Goal: Information Seeking & Learning: Learn about a topic

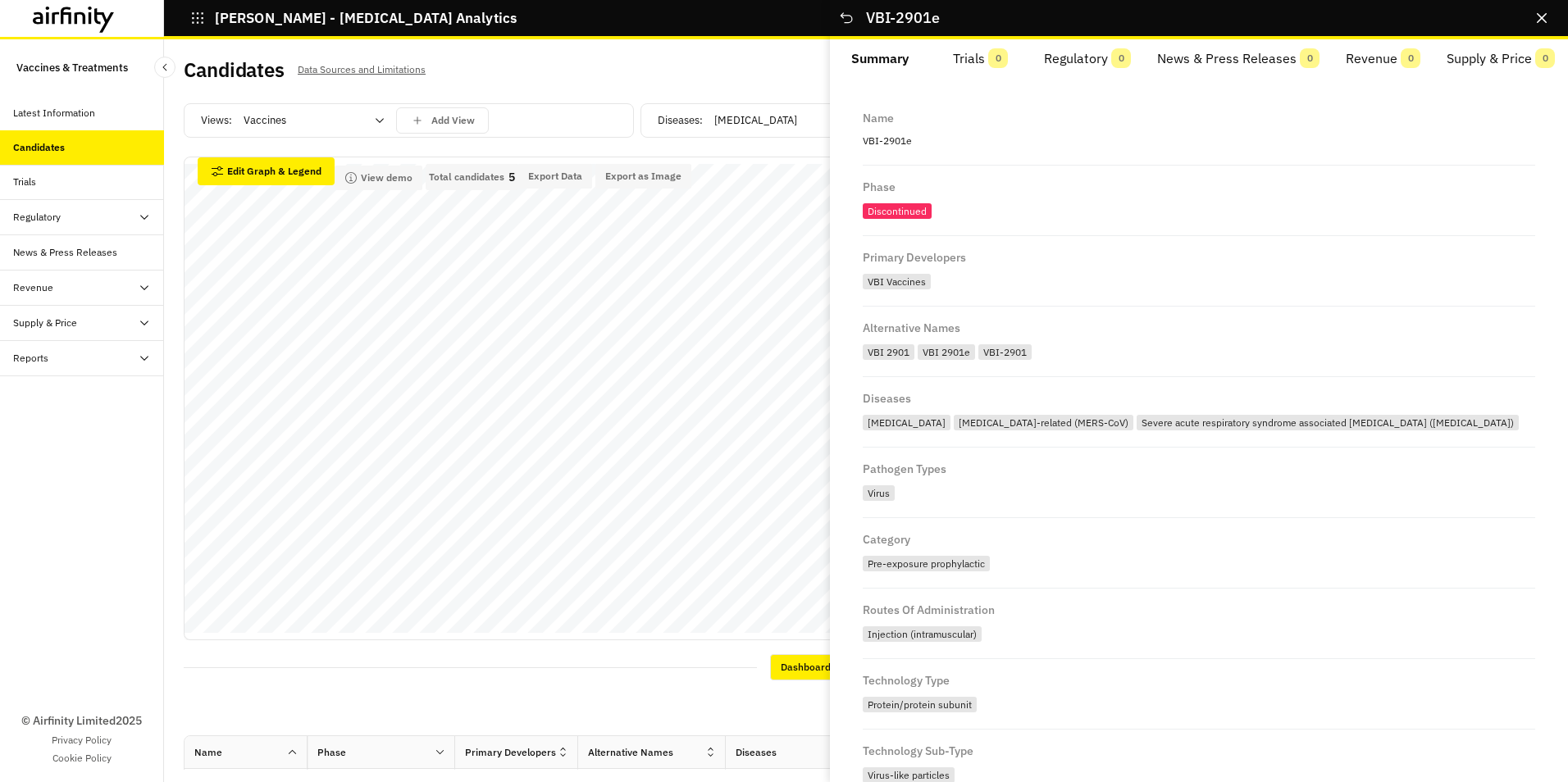
scroll to position [375, 0]
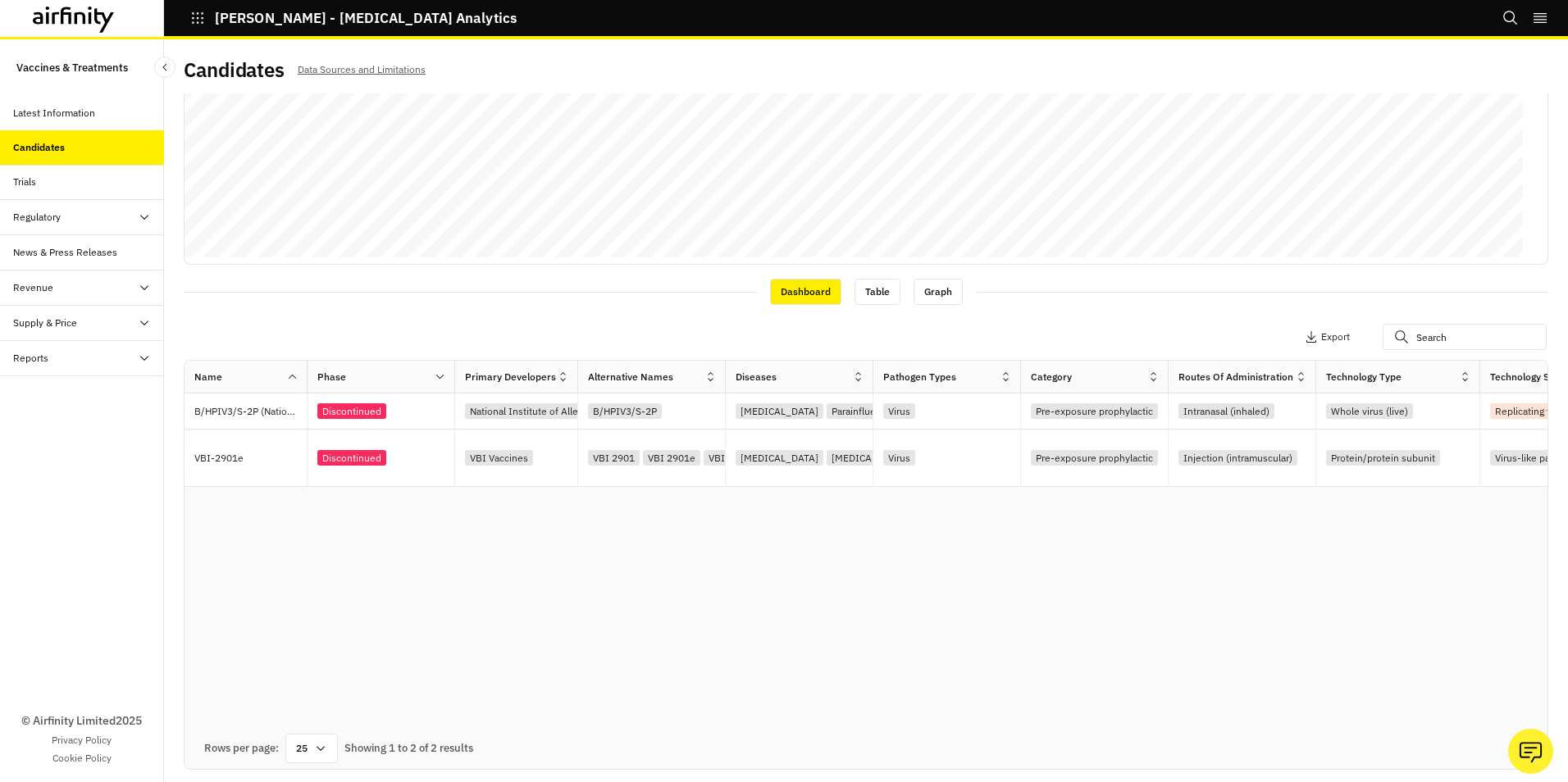
click at [584, 330] on div "Apply Filters 2 Columns Export" at bounding box center [866, 339] width 1365 height 43
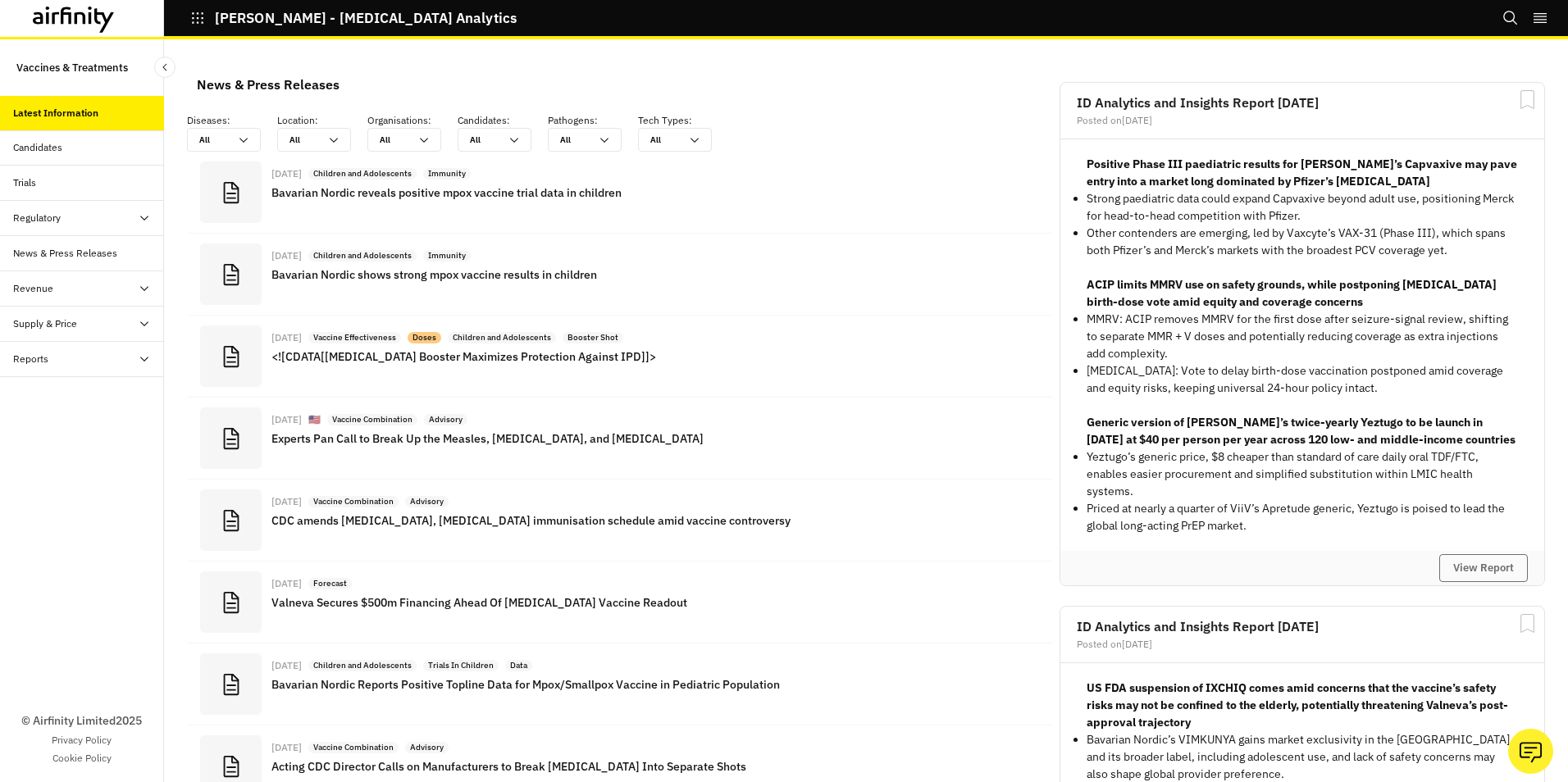
scroll to position [1197, 480]
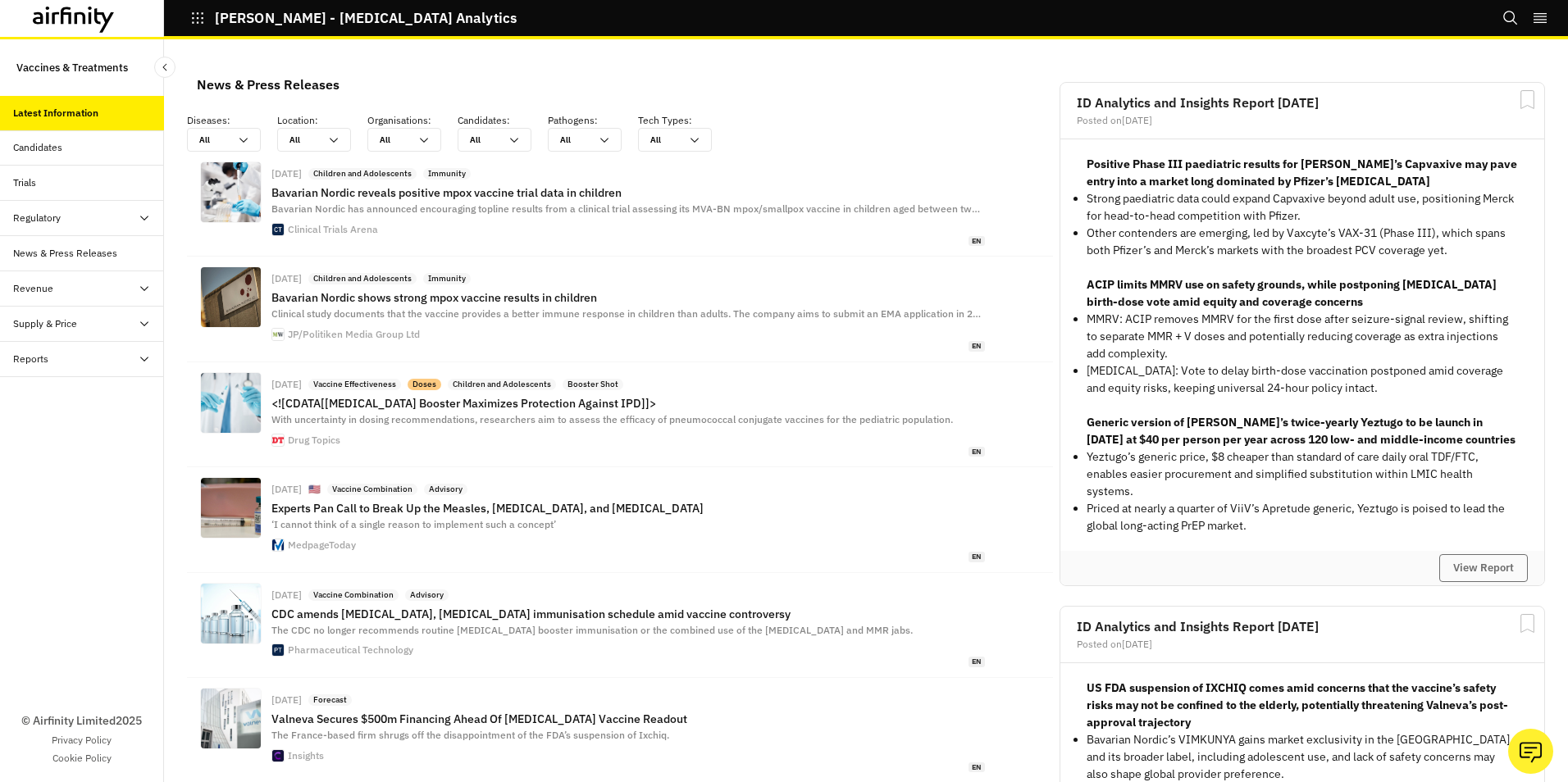
click at [141, 356] on icon at bounding box center [145, 359] width 13 height 13
click at [75, 431] on div "Research Briefs" at bounding box center [62, 429] width 71 height 15
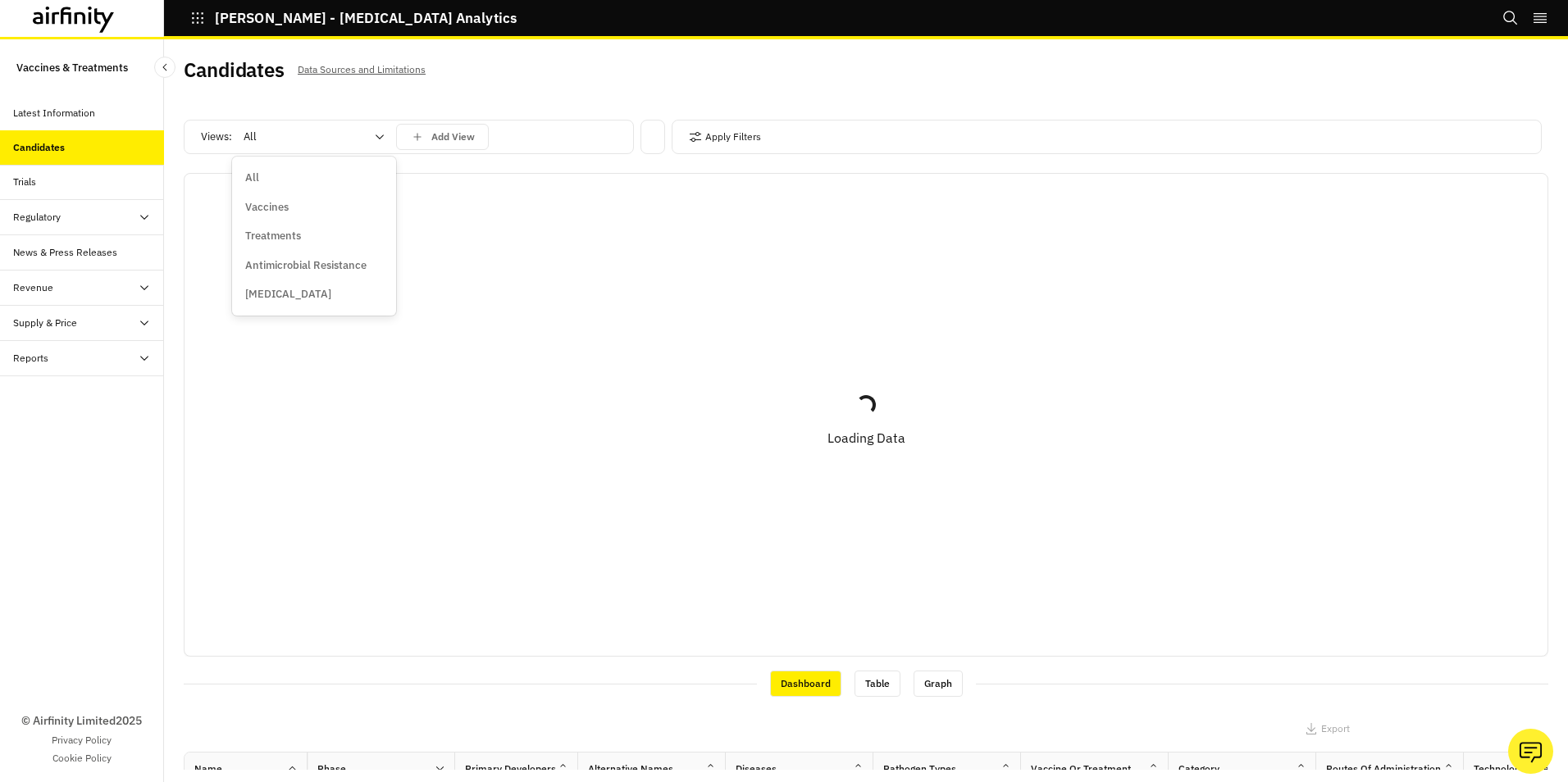
click at [377, 136] on icon at bounding box center [379, 136] width 8 height 5
click at [267, 208] on p "Vaccines" at bounding box center [267, 207] width 44 height 17
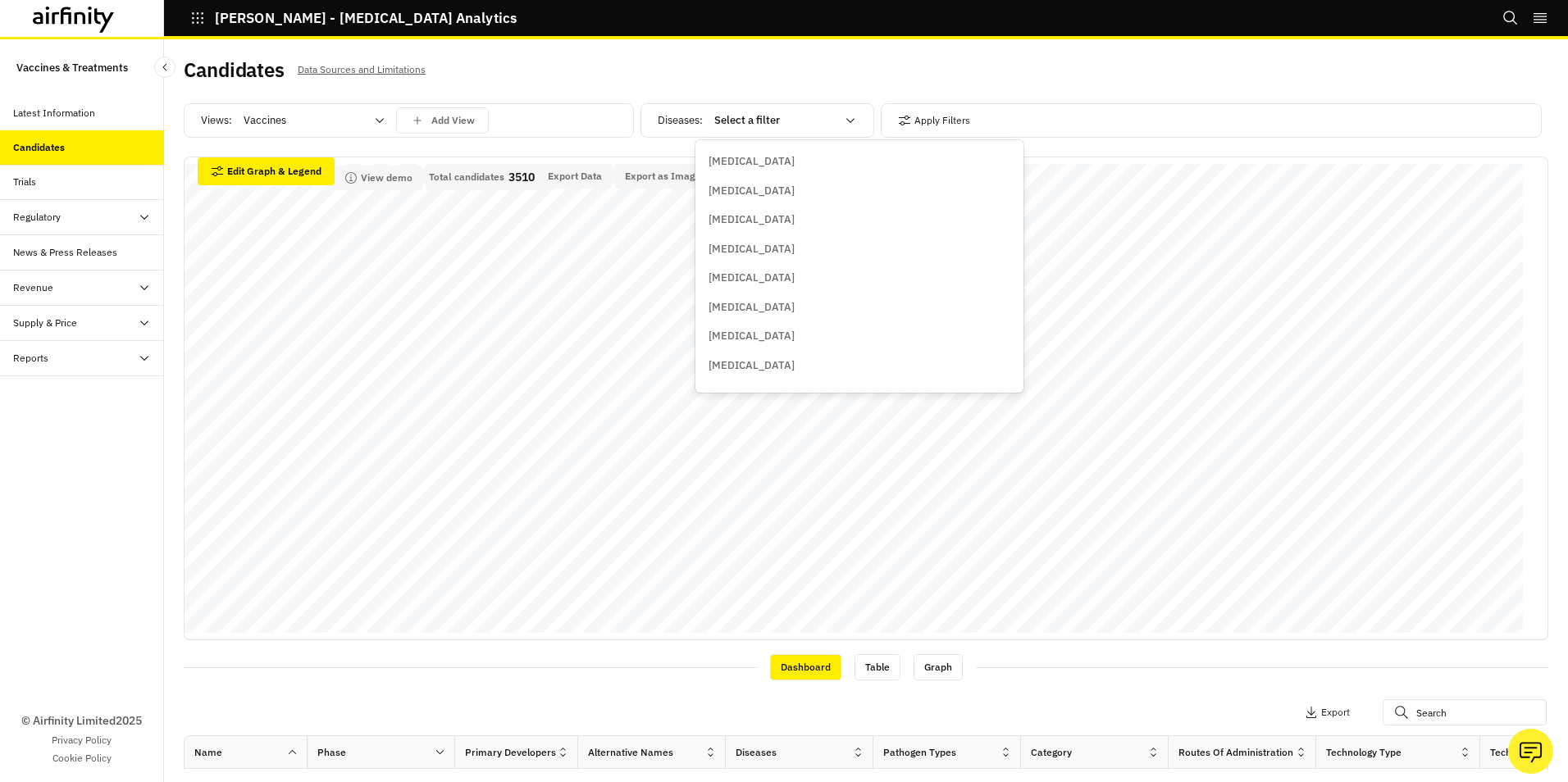
click at [844, 119] on icon at bounding box center [850, 120] width 13 height 13
click at [752, 365] on p "Clostridioides [MEDICAL_DATA]" at bounding box center [785, 369] width 154 height 17
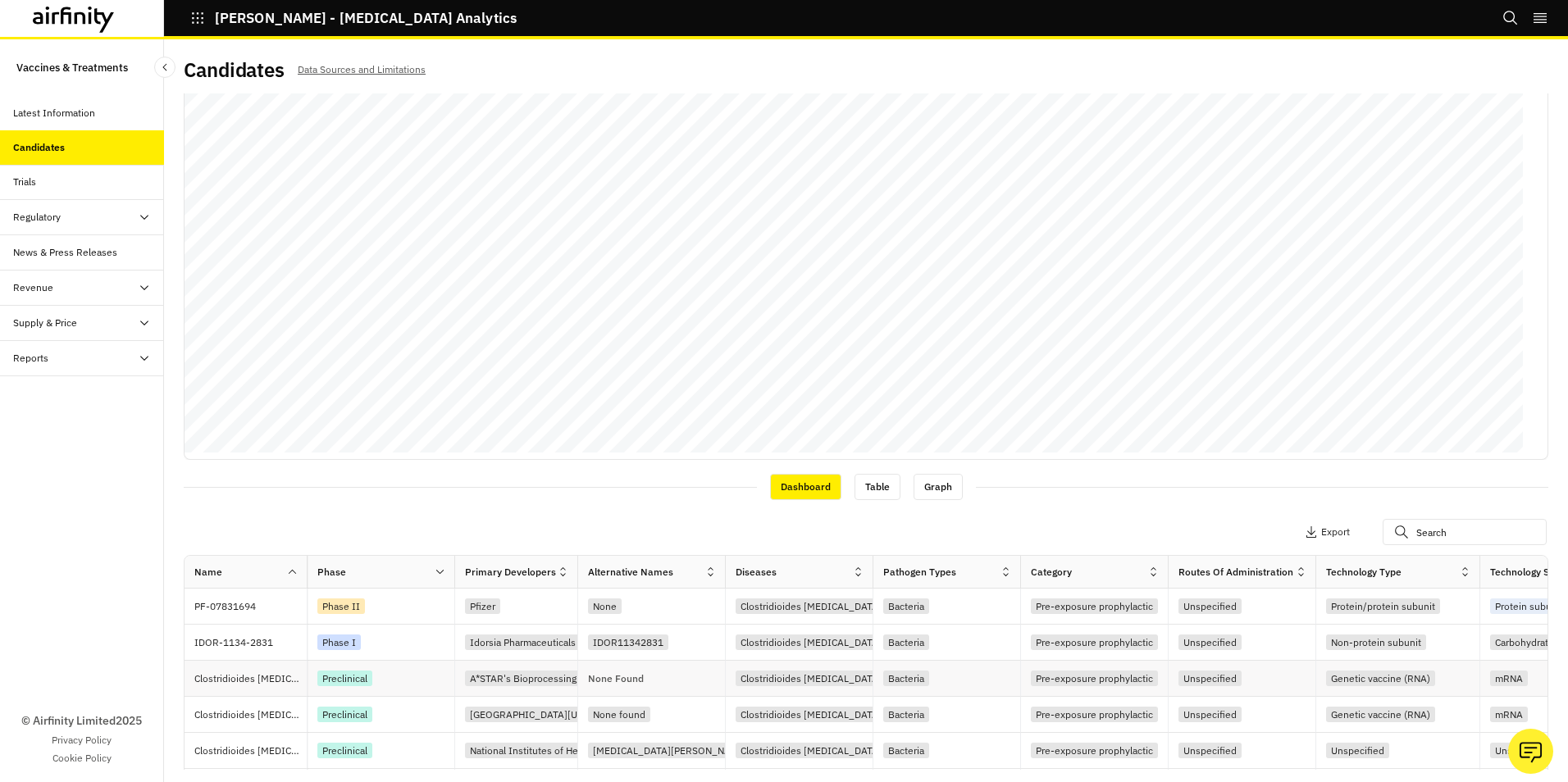
scroll to position [246, 0]
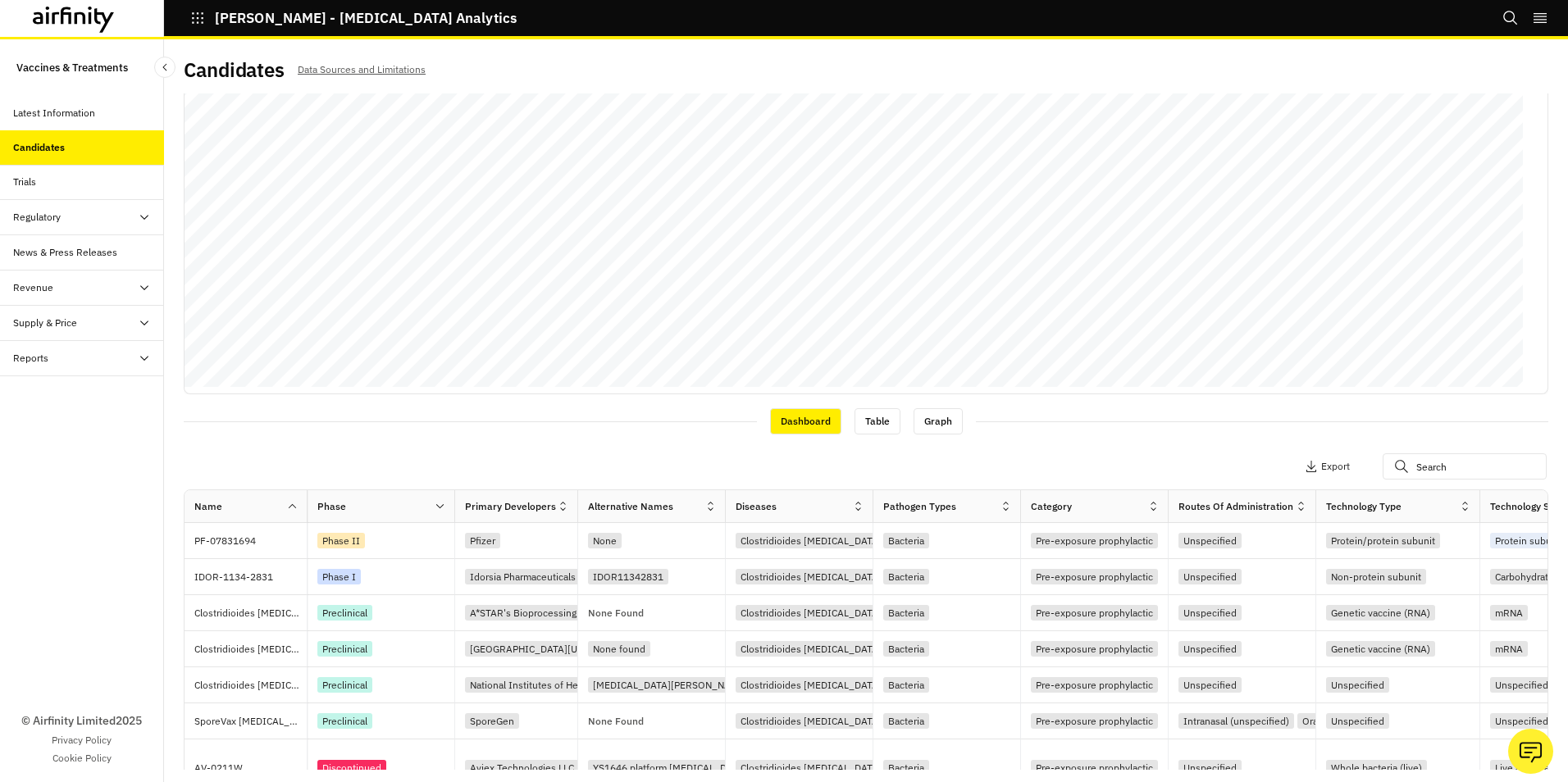
click at [146, 216] on icon at bounding box center [145, 217] width 13 height 13
click at [55, 253] on div "Table" at bounding box center [95, 253] width 138 height 15
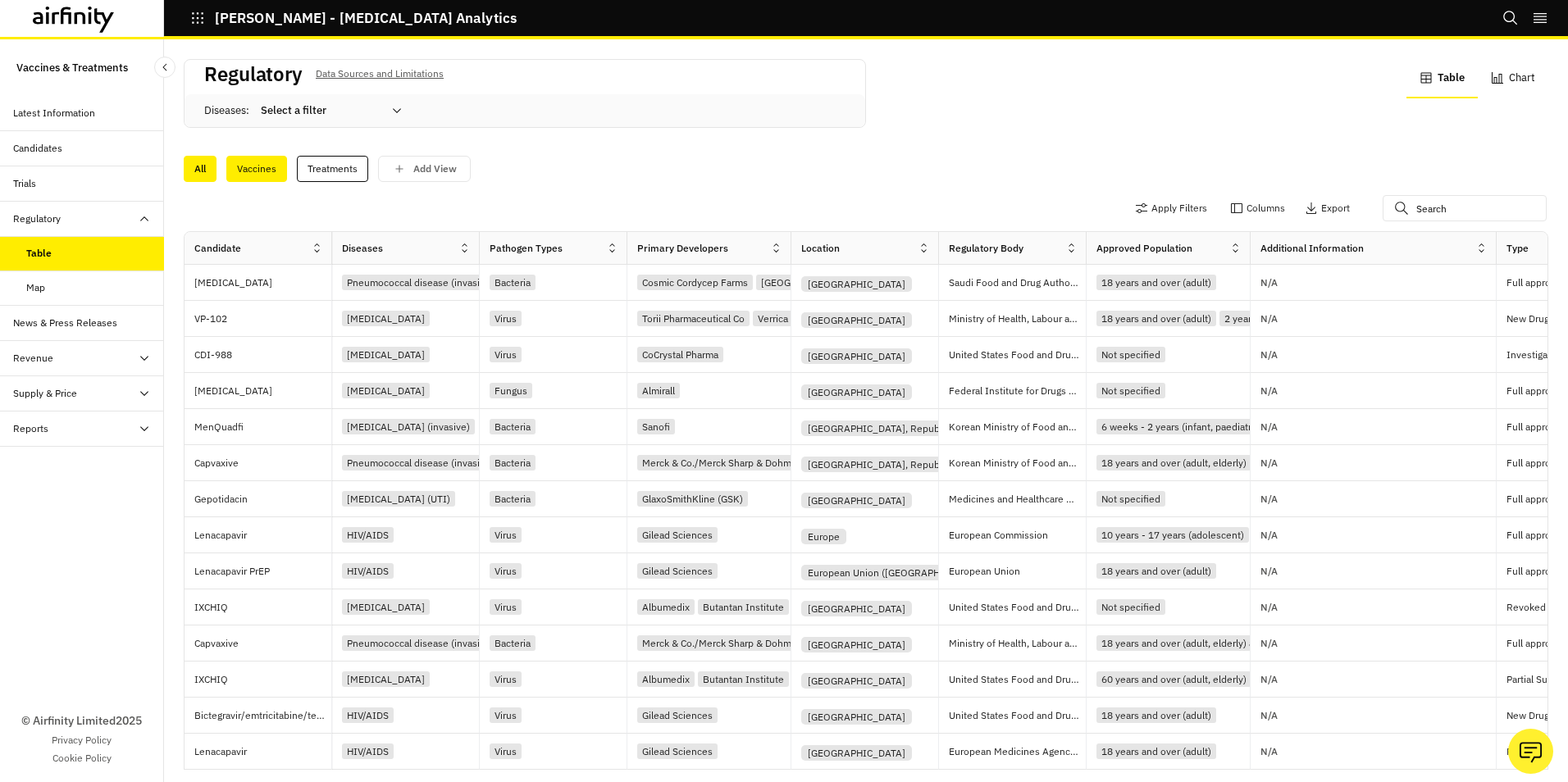
click at [263, 170] on div "Vaccines" at bounding box center [256, 169] width 61 height 26
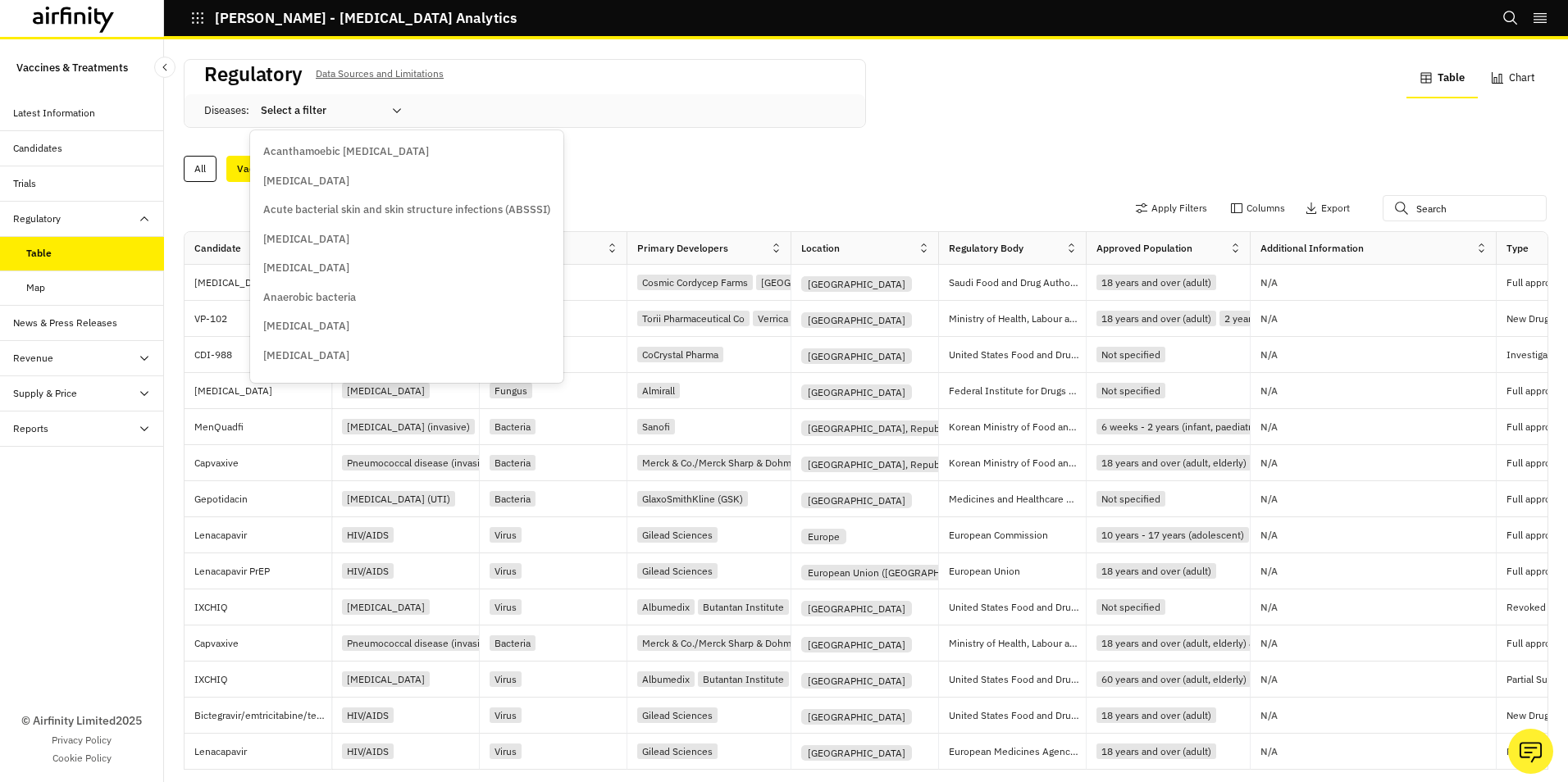
click at [399, 111] on icon at bounding box center [397, 111] width 13 height 13
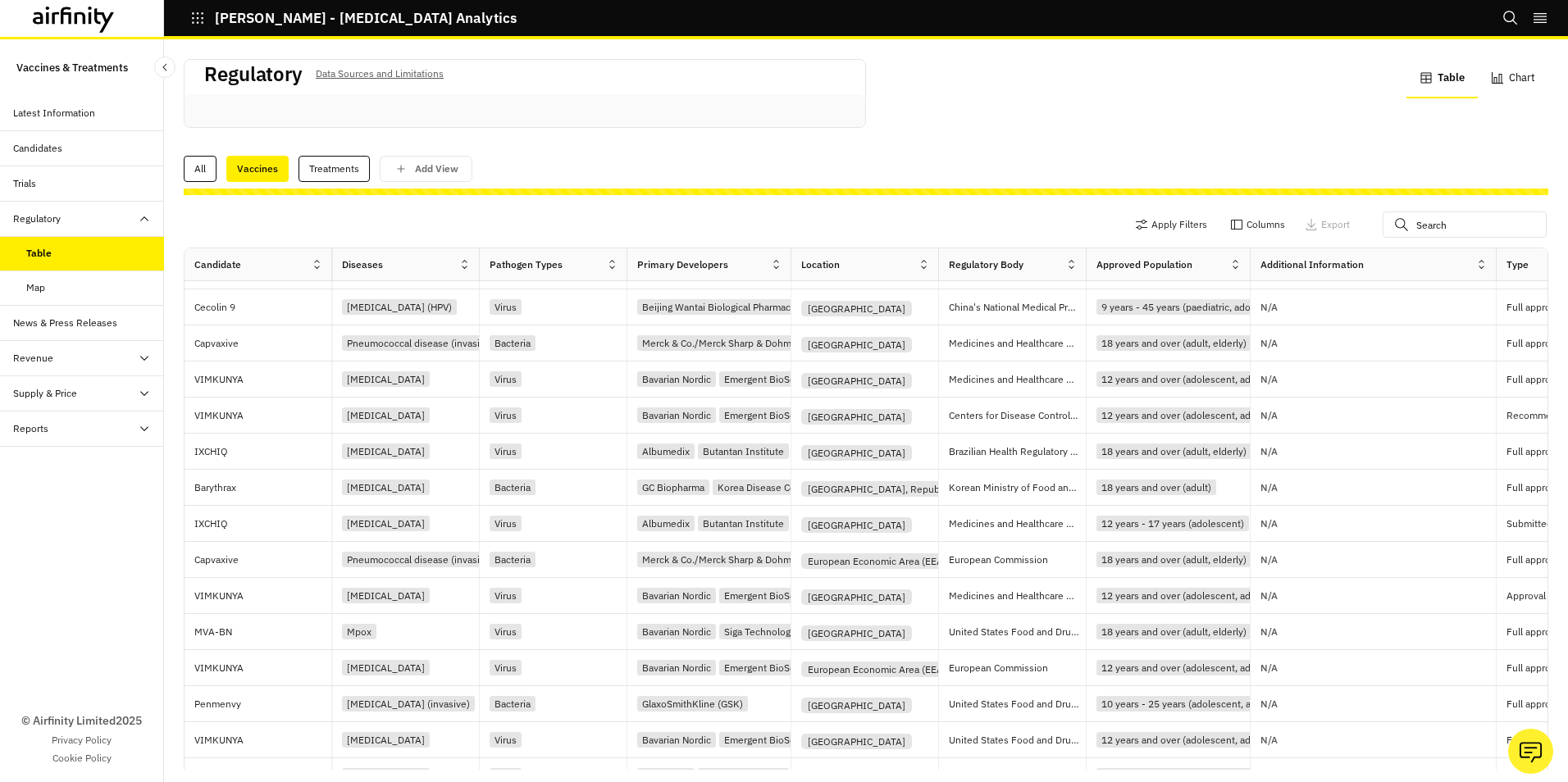
scroll to position [328, 0]
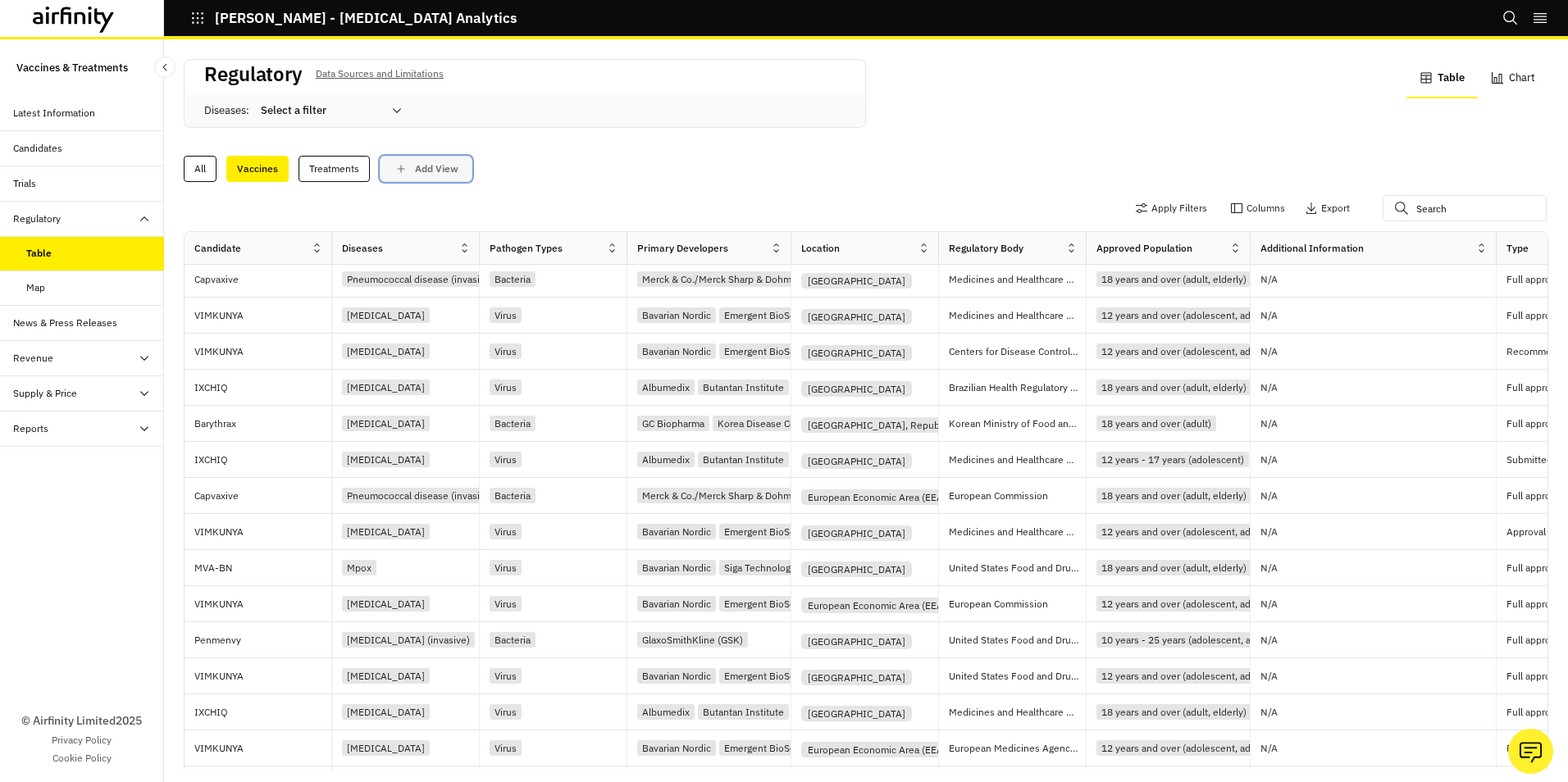
click at [427, 169] on p "Add View" at bounding box center [437, 169] width 44 height 11
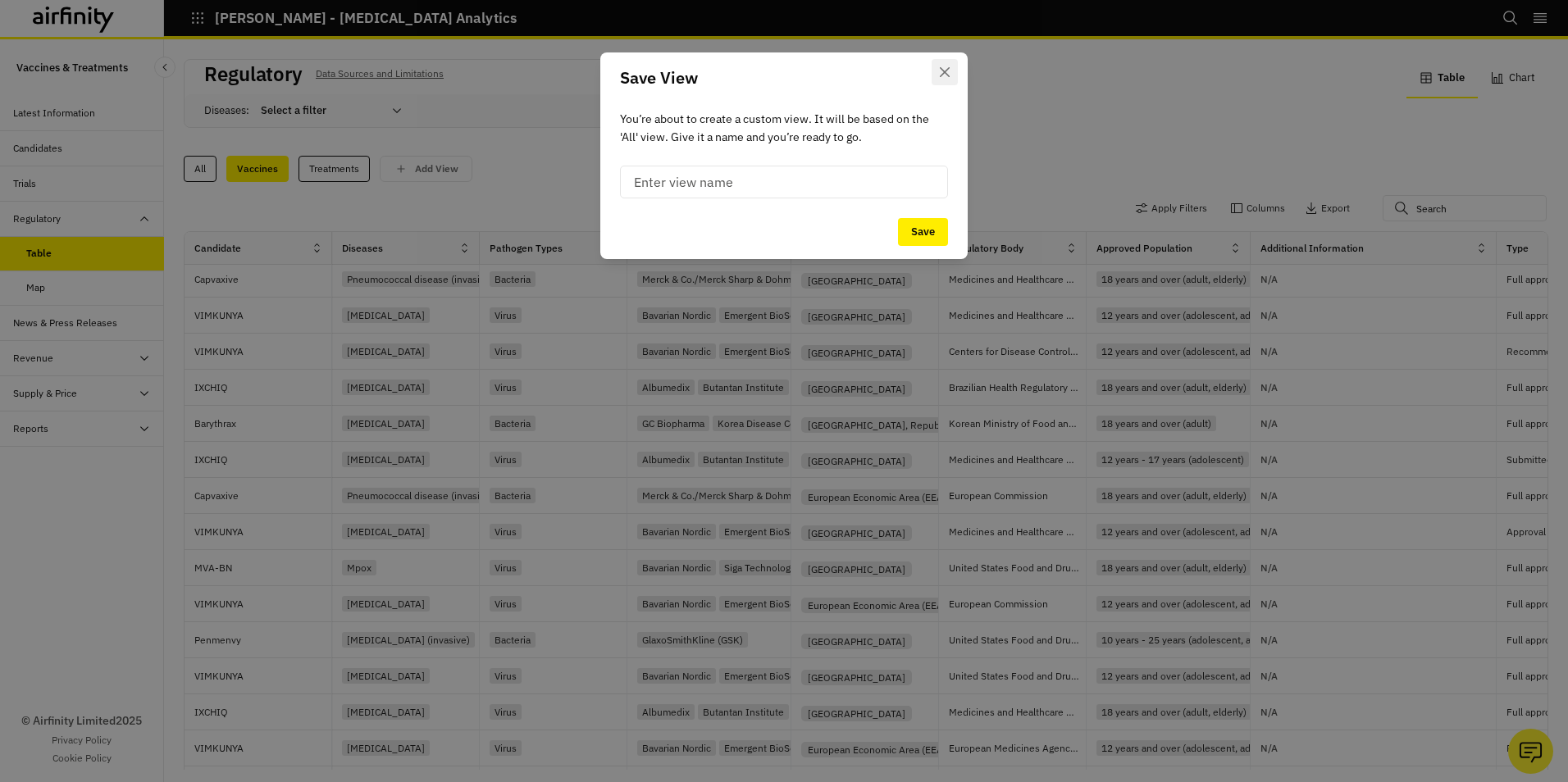
click at [945, 71] on icon "Close" at bounding box center [945, 72] width 10 height 10
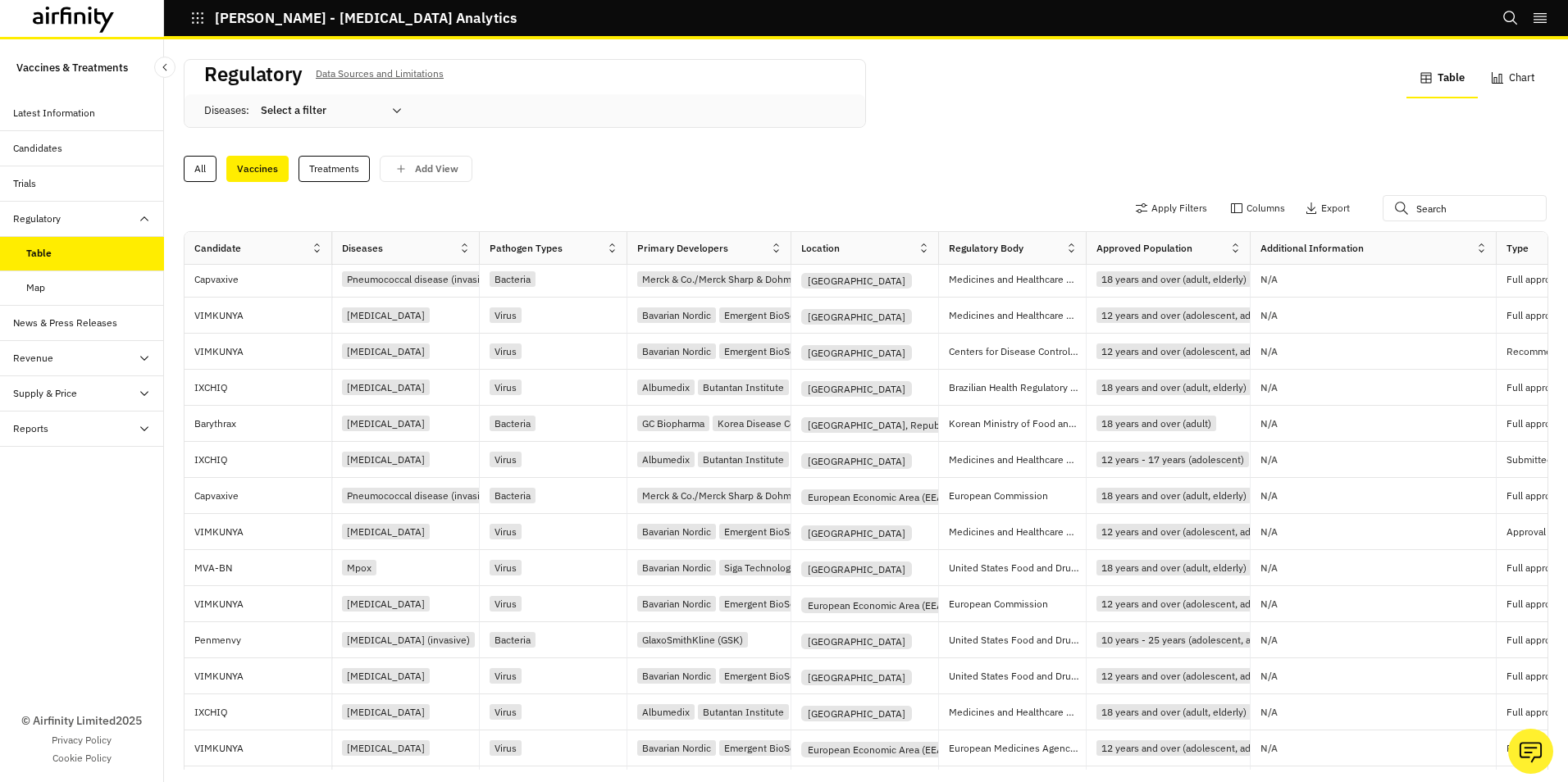
click at [408, 108] on div "Select a filter" at bounding box center [331, 111] width 164 height 26
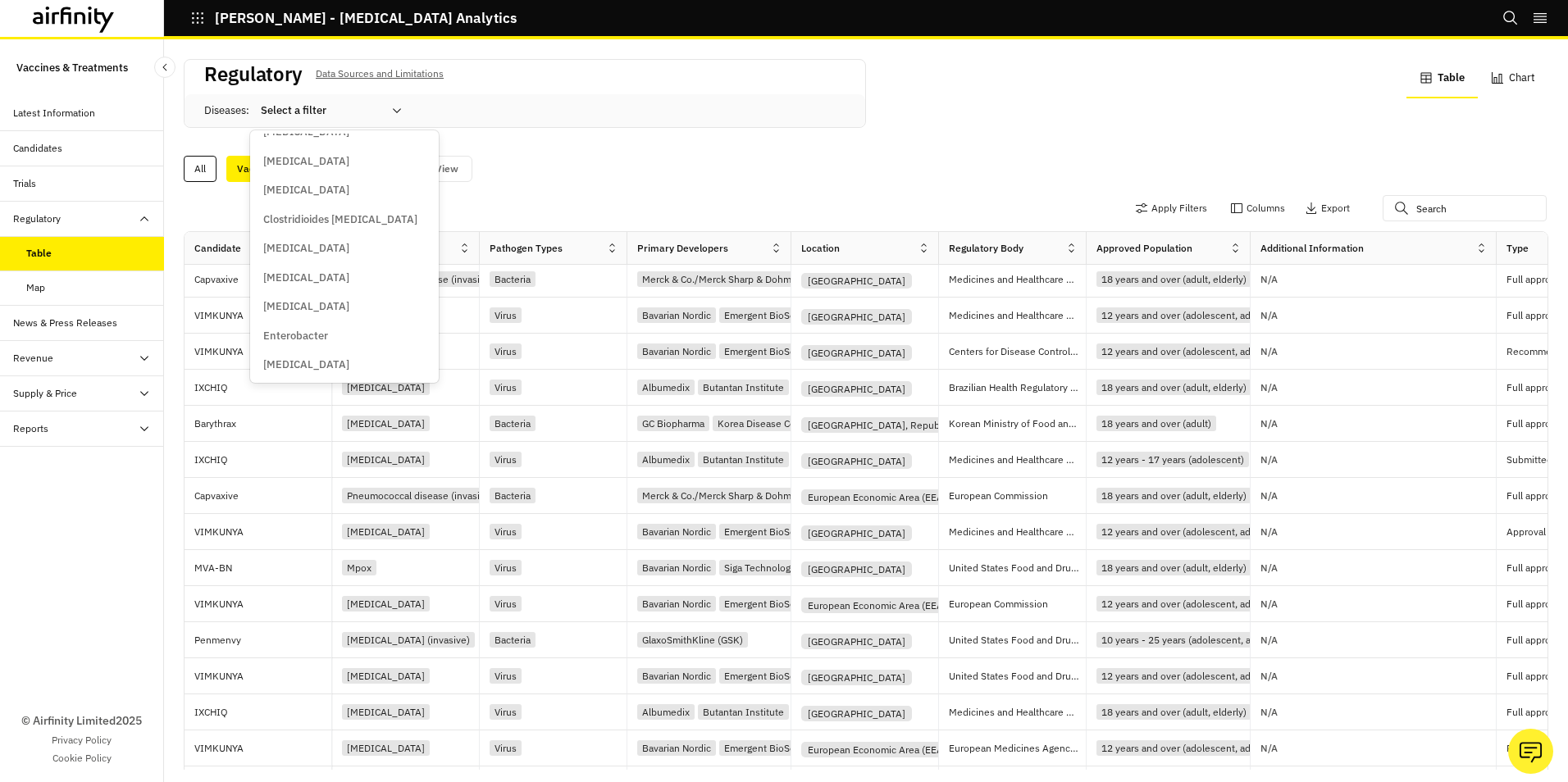
scroll to position [82, 0]
click at [349, 268] on p "Clostridioides [MEDICAL_DATA]" at bounding box center [340, 274] width 154 height 17
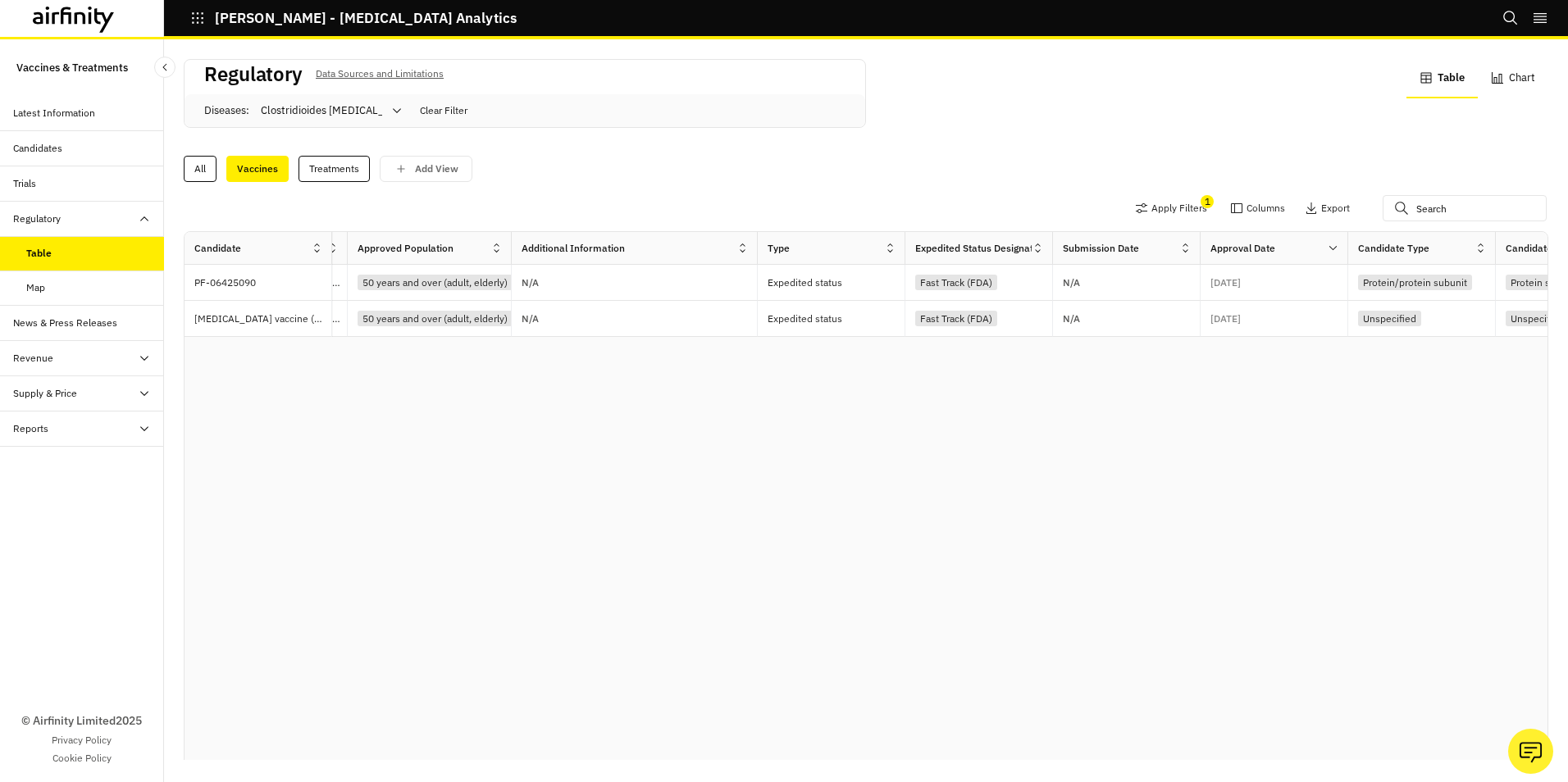
scroll to position [0, 1002]
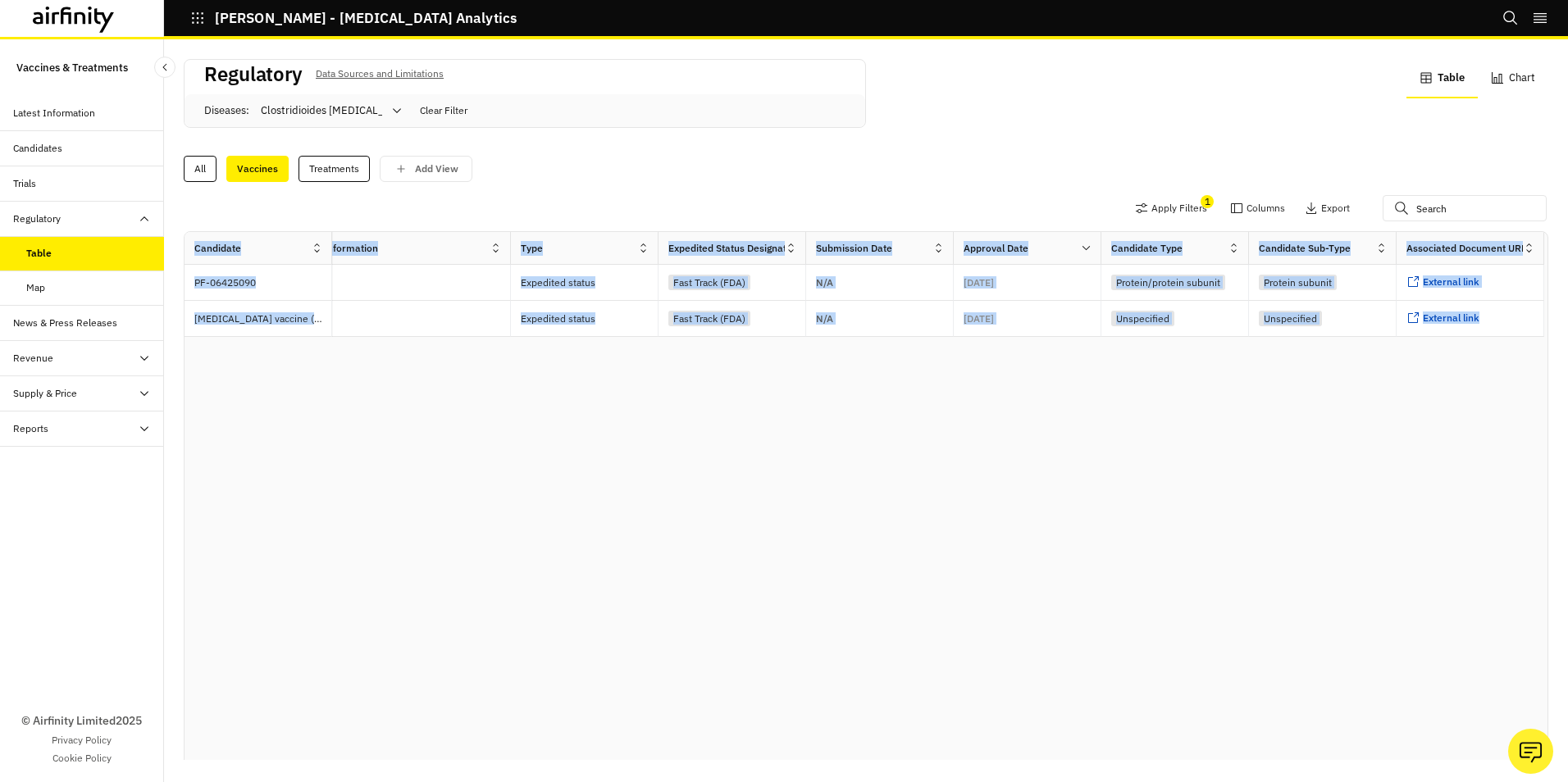
drag, startPoint x: 1125, startPoint y: 731, endPoint x: 216, endPoint y: 666, distance: 911.3
click at [216, 666] on div "Candidate Diseases Pathogen Types Primary Developers Location Regulatory Body A…" at bounding box center [866, 496] width 1363 height 529
click at [15, 146] on div "Candidates" at bounding box center [37, 148] width 49 height 15
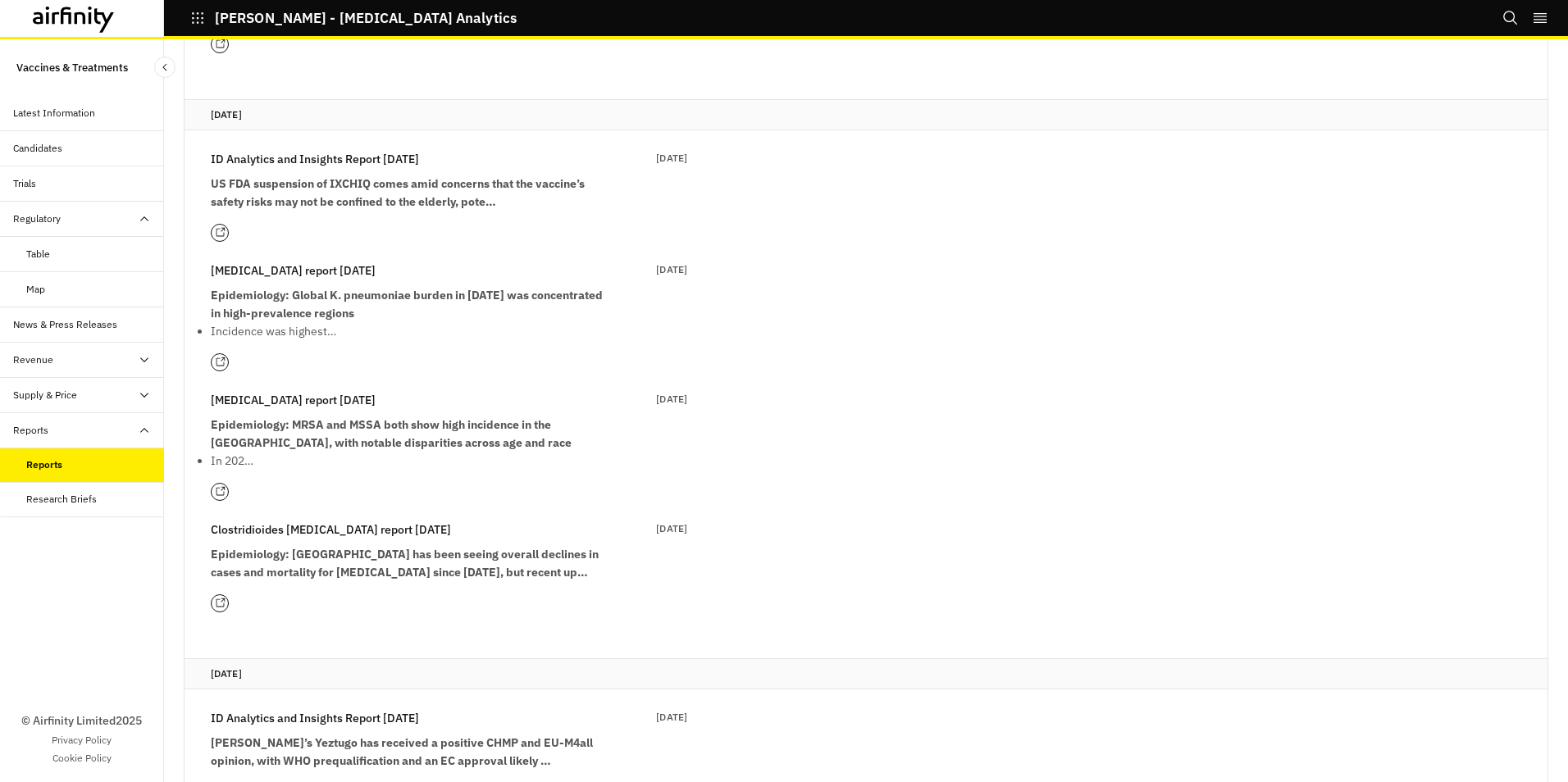
scroll to position [492, 0]
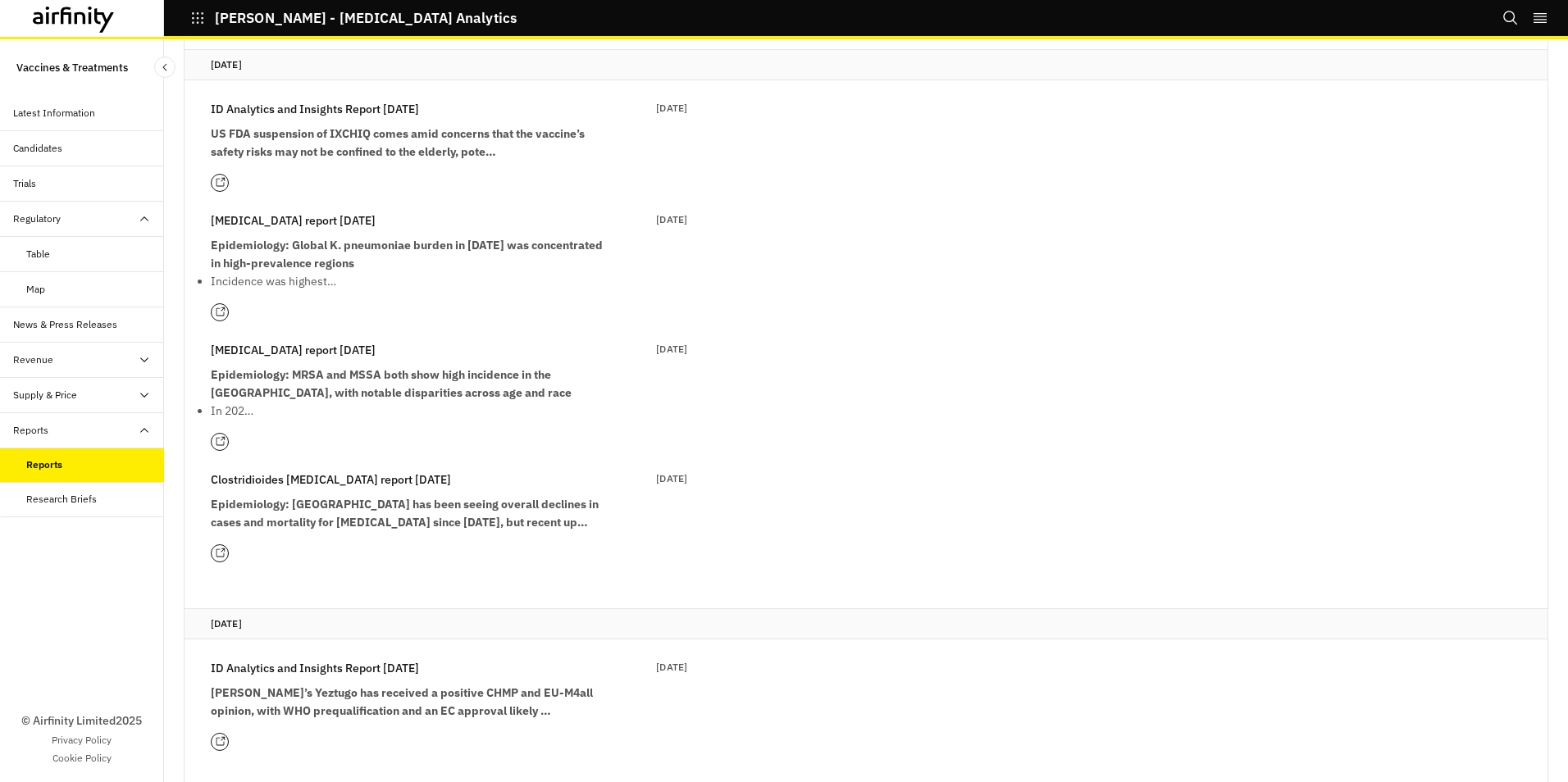
click at [457, 510] on strong "Epidemiology: [GEOGRAPHIC_DATA] has been seeing overall declines in cases and m…" at bounding box center [405, 512] width 388 height 33
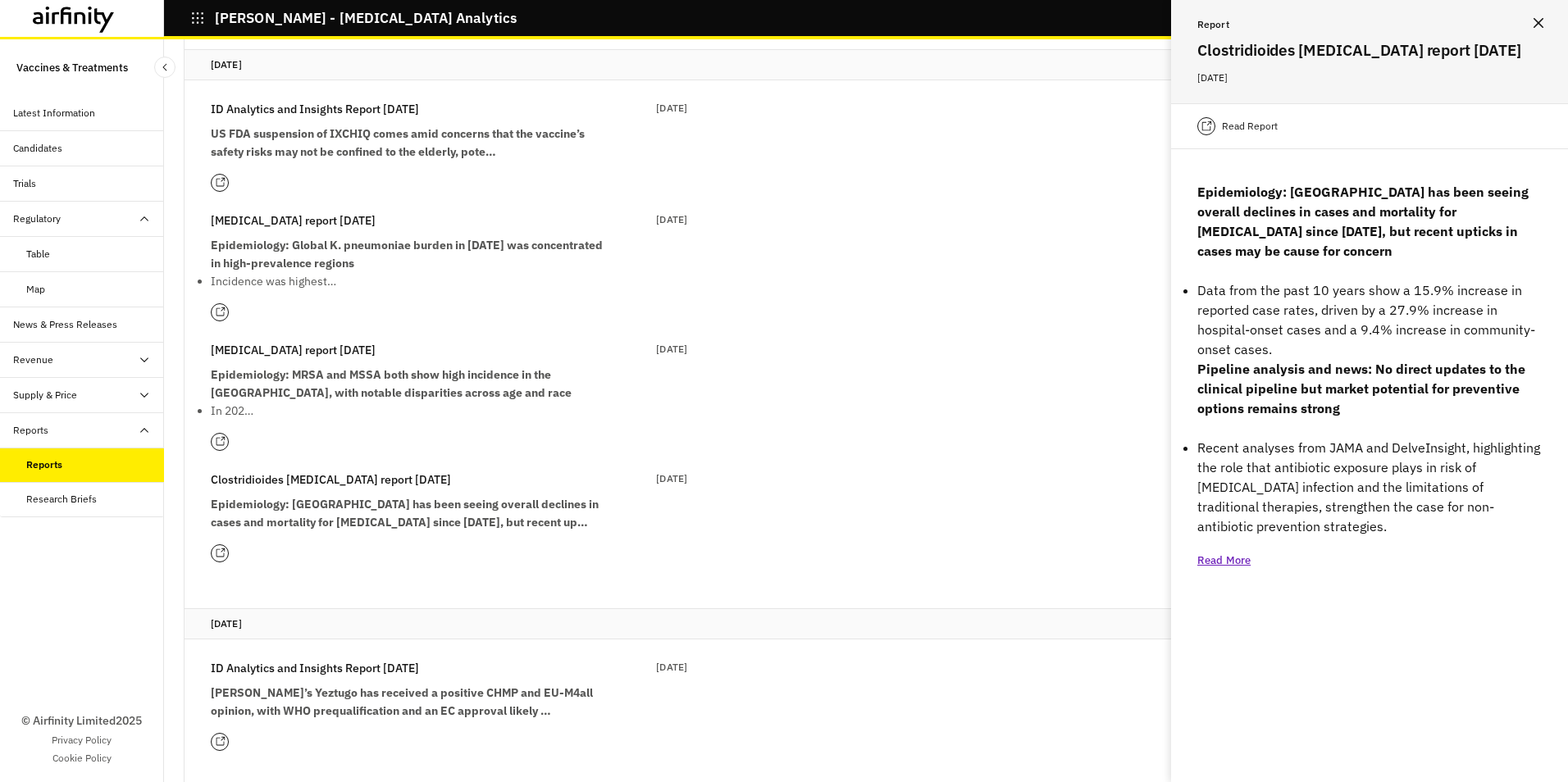
click at [1230, 560] on p "Read More" at bounding box center [1224, 561] width 53 height 17
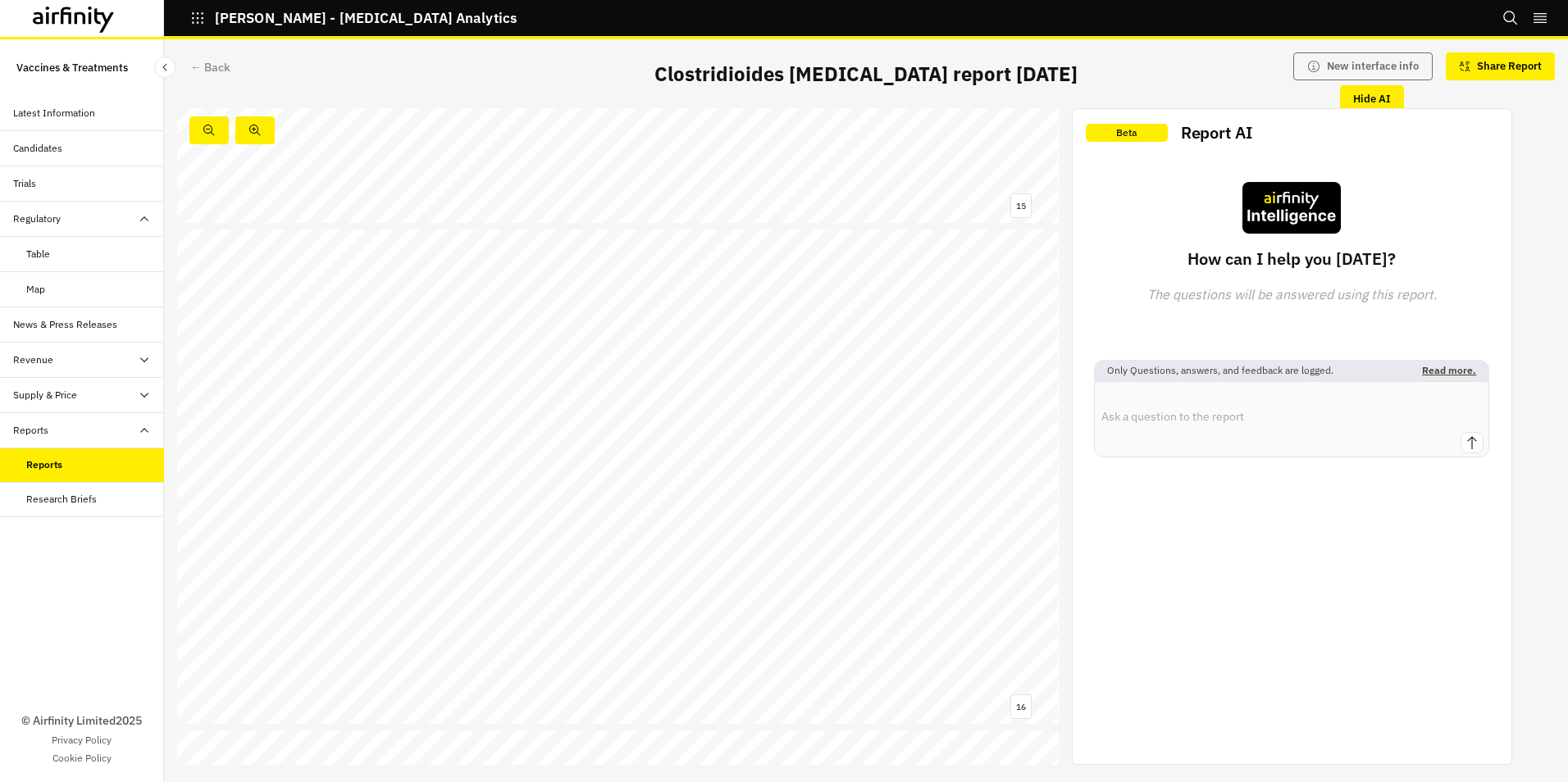
scroll to position [7439, 0]
click at [355, 309] on span "1134" at bounding box center [350, 307] width 23 height 10
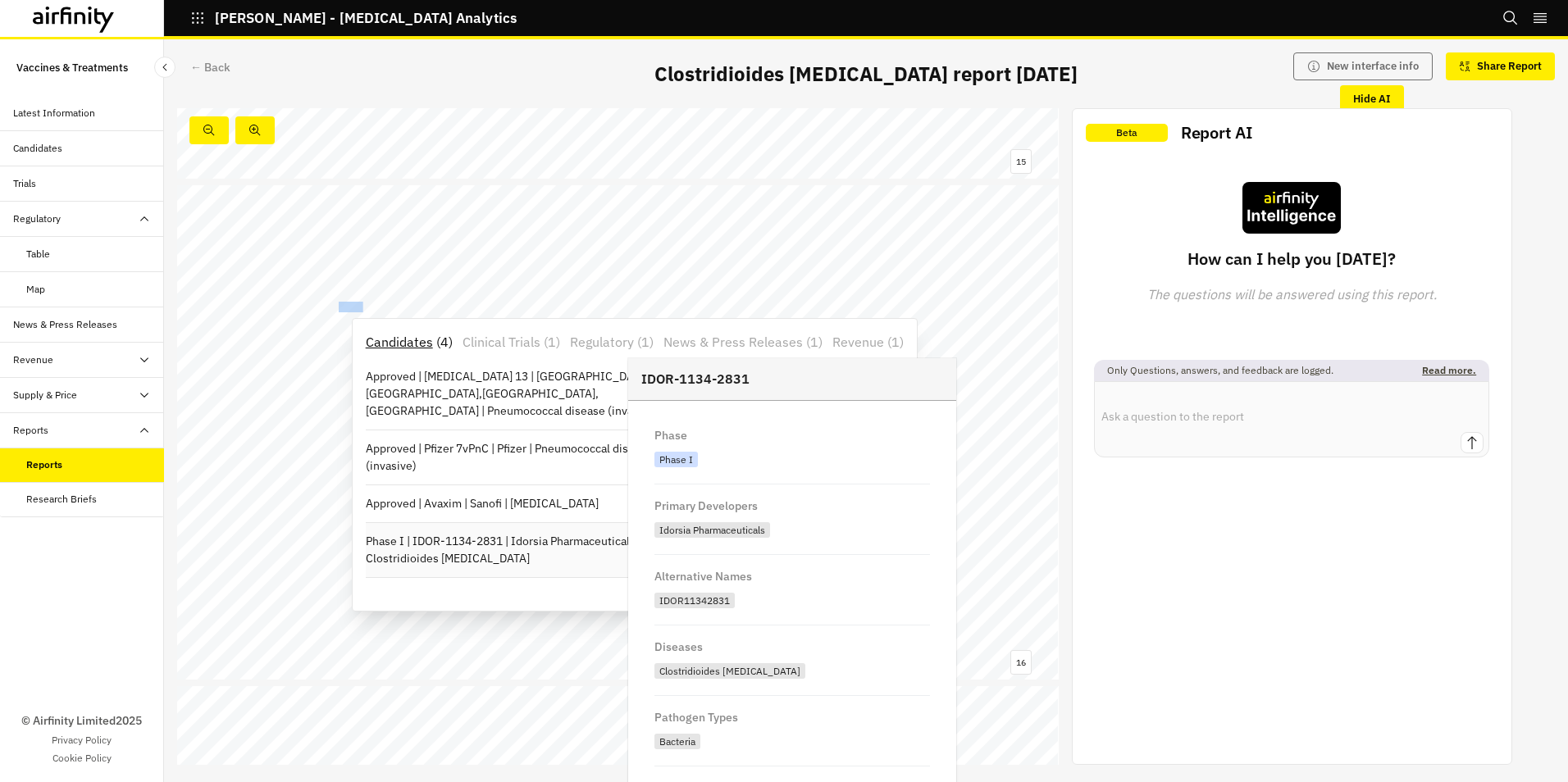
click at [446, 551] on p "Phase I | IDOR-1134-2831 | Idorsia Pharmaceuticals | Clostridioides [MEDICAL_DA…" at bounding box center [529, 550] width 328 height 35
